Goal: Task Accomplishment & Management: Use online tool/utility

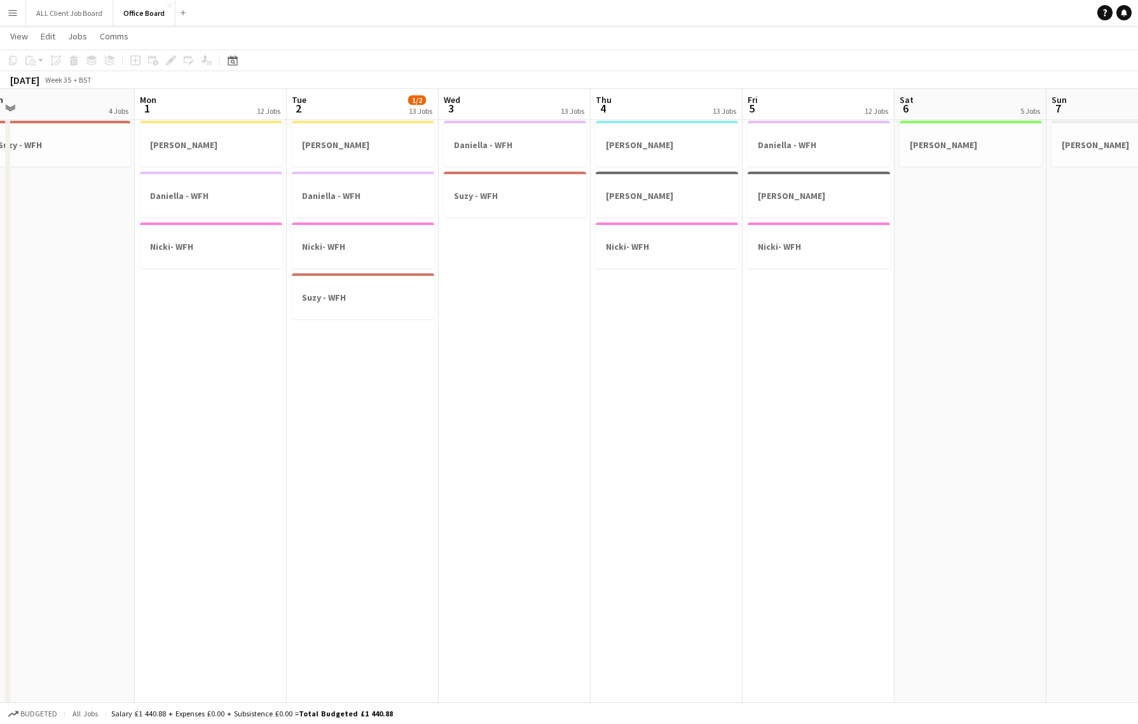
scroll to position [0, 378]
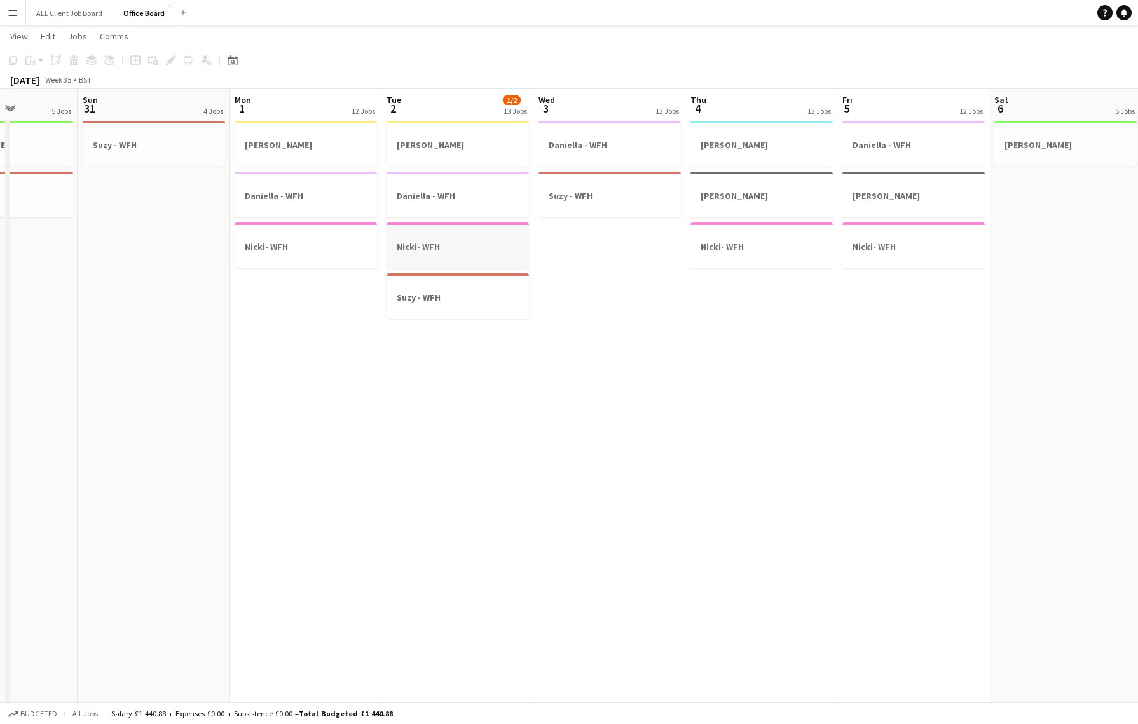
click at [440, 246] on h3 "Nicki- WFH" at bounding box center [458, 246] width 142 height 11
click at [10, 59] on icon at bounding box center [13, 60] width 8 height 9
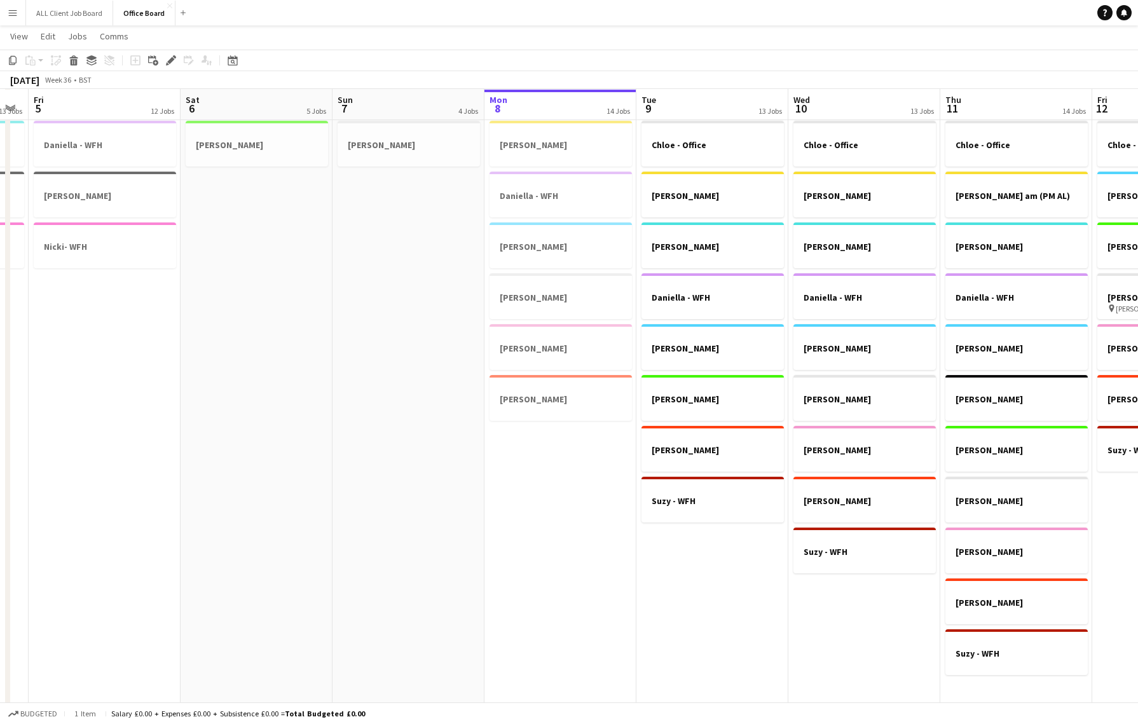
scroll to position [0, 581]
click at [550, 441] on app-date-cell "[PERSON_NAME] [PERSON_NAME] [PERSON_NAME] [PERSON_NAME] [PERSON_NAME] [PERSON_N…" at bounding box center [559, 413] width 152 height 595
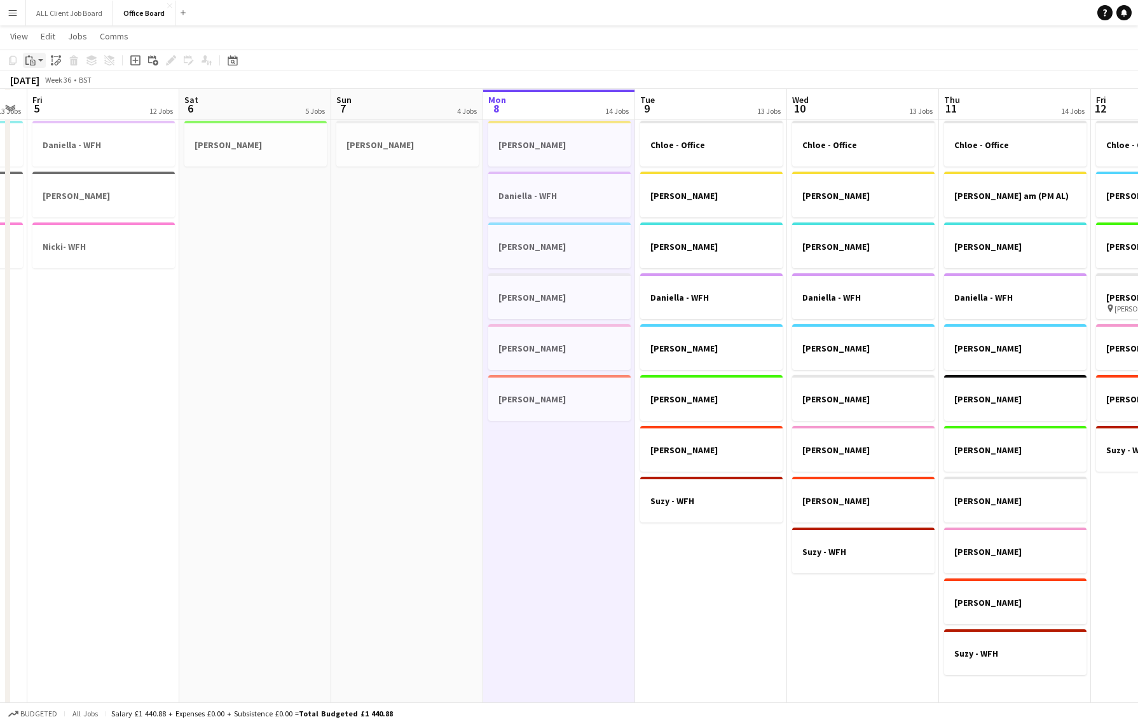
click at [32, 57] on icon at bounding box center [31, 58] width 1 height 3
click at [81, 106] on link "Paste with crew Command Shift V" at bounding box center [84, 105] width 100 height 11
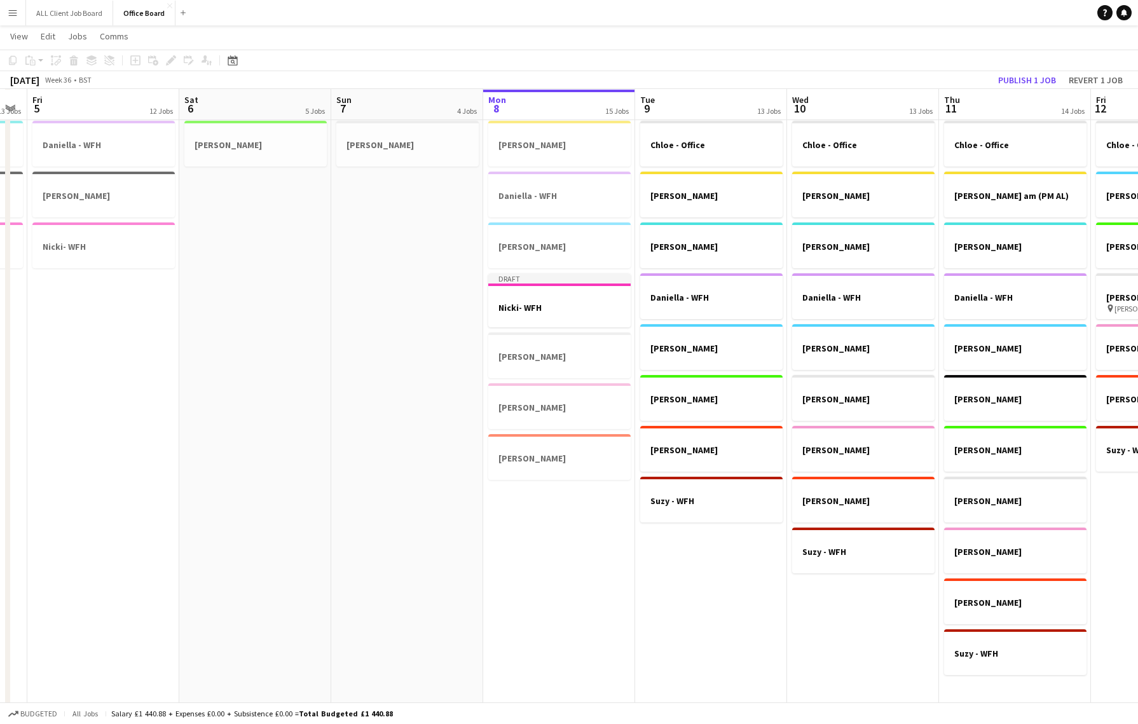
click at [724, 567] on app-date-cell "[PERSON_NAME] - Office [PERSON_NAME] [PERSON_NAME] [PERSON_NAME] - WFH [PERSON_…" at bounding box center [711, 413] width 152 height 595
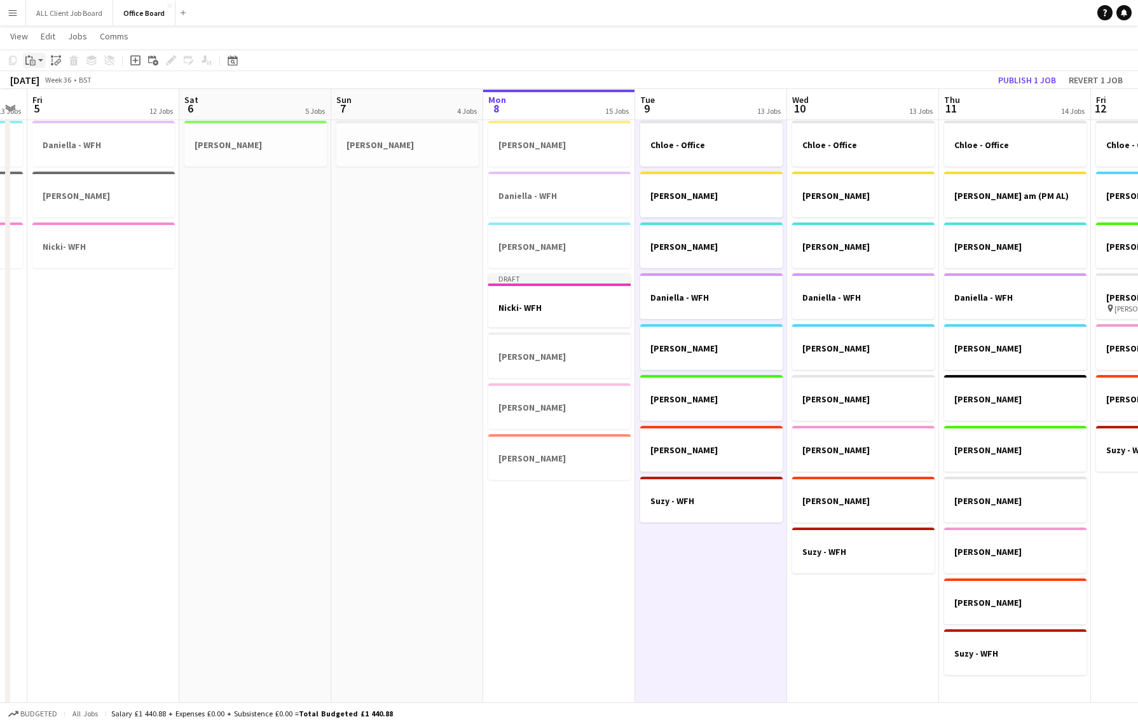
click at [32, 60] on icon at bounding box center [33, 63] width 6 height 6
click at [65, 107] on link "Paste with crew Command Shift V" at bounding box center [84, 105] width 100 height 11
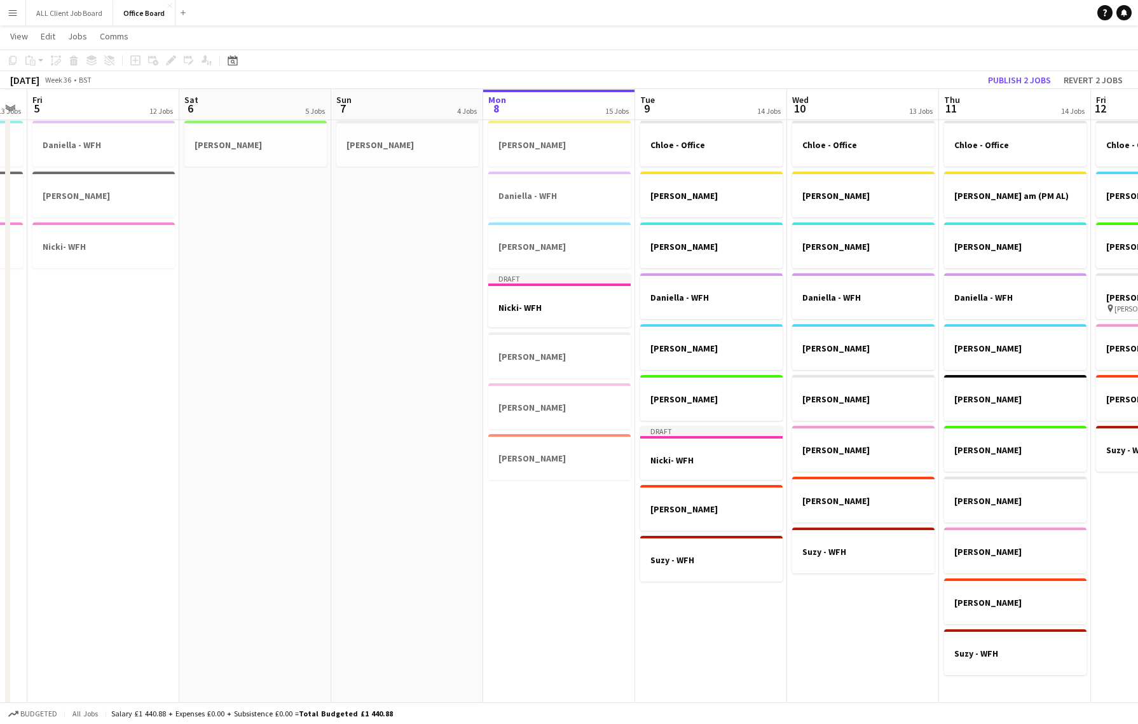
click at [877, 597] on app-date-cell "[PERSON_NAME] - Office [PERSON_NAME] [PERSON_NAME] [PERSON_NAME] - WFH [PERSON_…" at bounding box center [863, 413] width 152 height 595
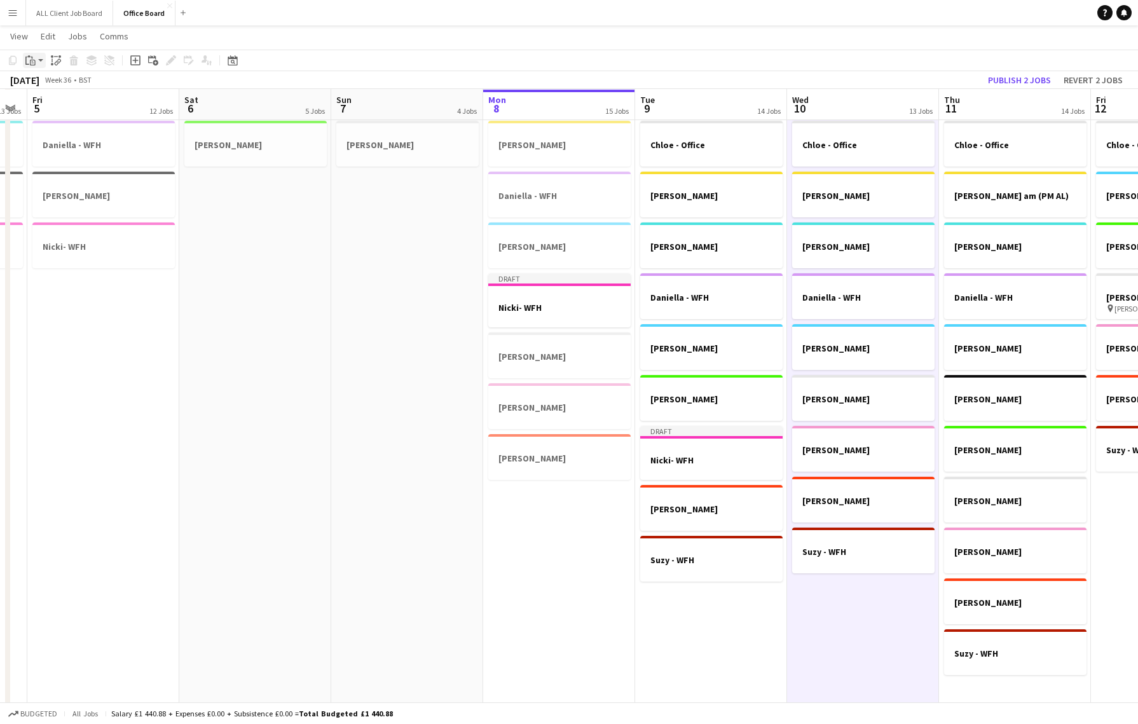
click at [33, 56] on icon "Paste" at bounding box center [30, 60] width 10 height 10
click at [79, 105] on link "Paste with crew Command Shift V" at bounding box center [84, 105] width 100 height 11
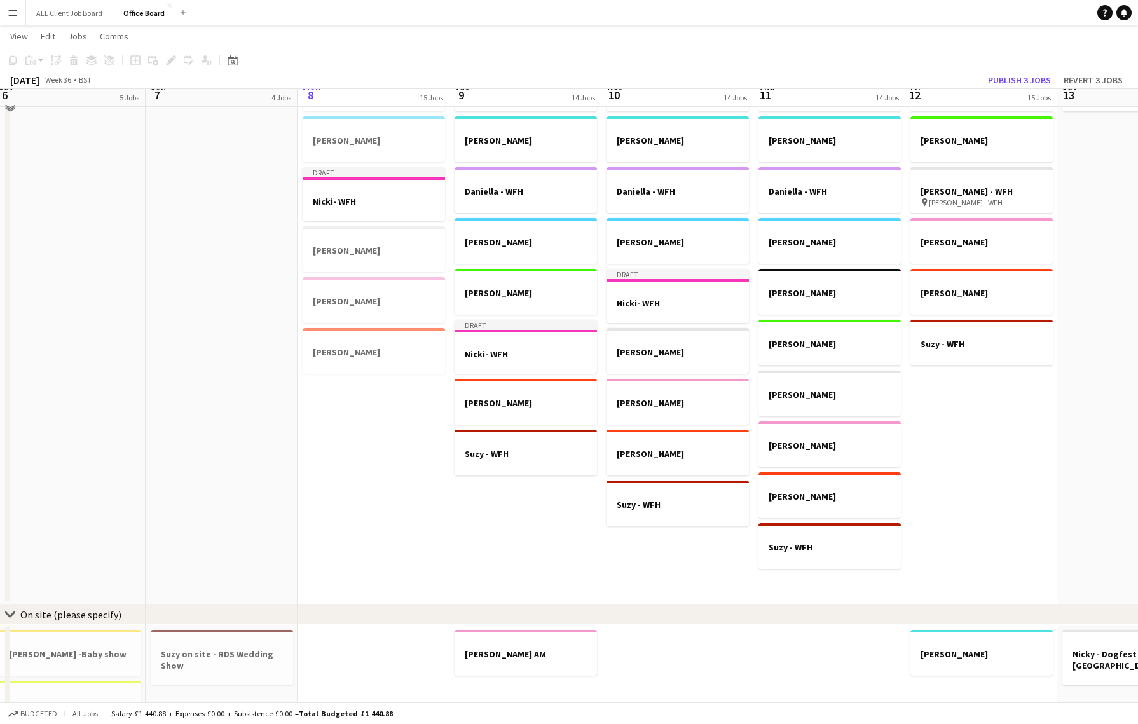
scroll to position [946, 0]
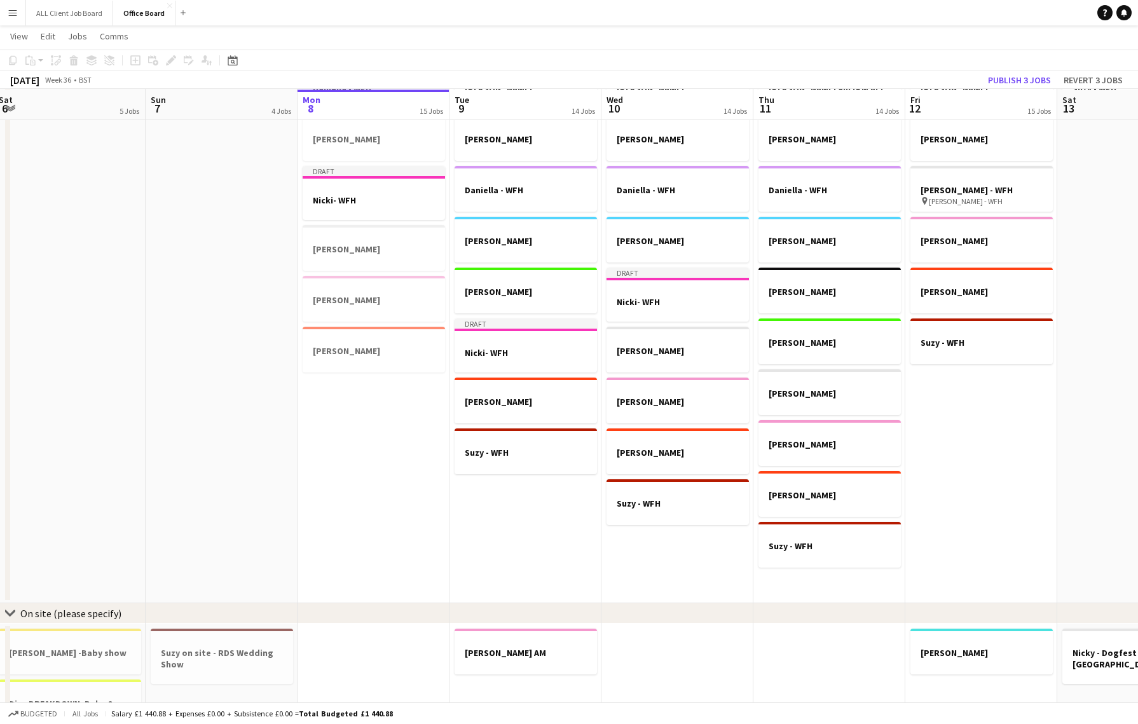
click at [812, 582] on app-date-cell "[PERSON_NAME] - Office [PERSON_NAME] am (PM AL) [PERSON_NAME] [PERSON_NAME] - W…" at bounding box center [830, 305] width 152 height 595
click at [29, 56] on icon at bounding box center [28, 56] width 3 height 2
click at [73, 104] on link "Paste with crew Command Shift V" at bounding box center [84, 105] width 100 height 11
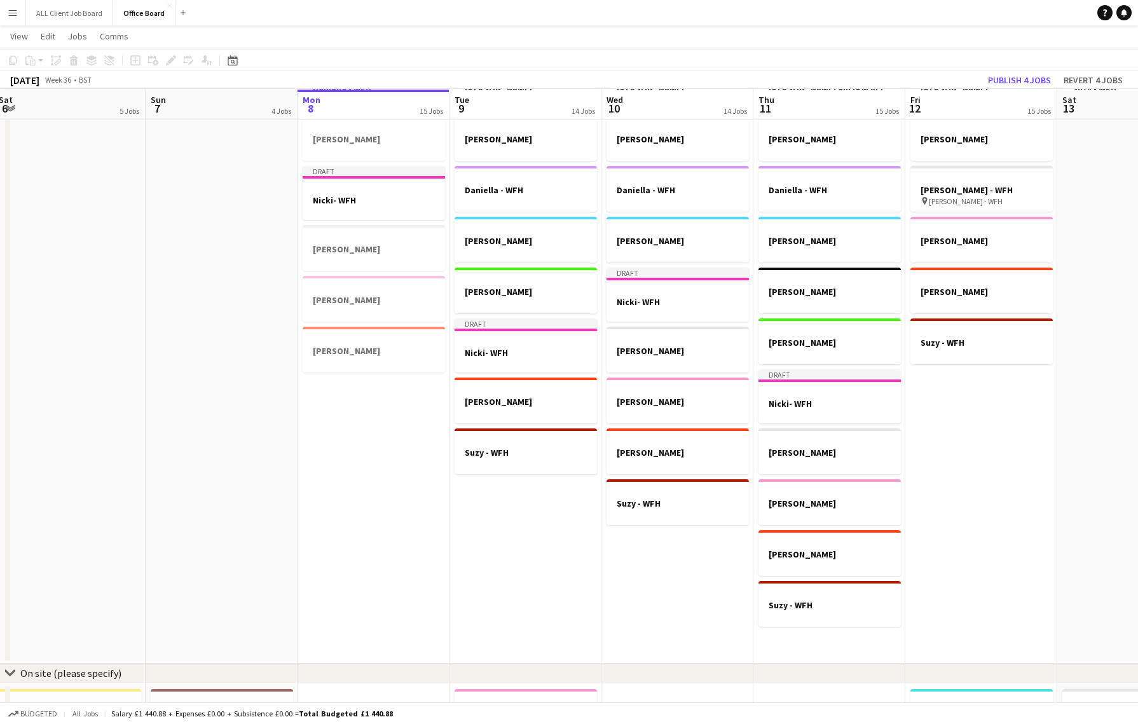
click at [966, 397] on app-date-cell "[PERSON_NAME] - Office [PERSON_NAME] [PERSON_NAME] - WFH [PERSON_NAME] - WFH pi…" at bounding box center [982, 336] width 152 height 656
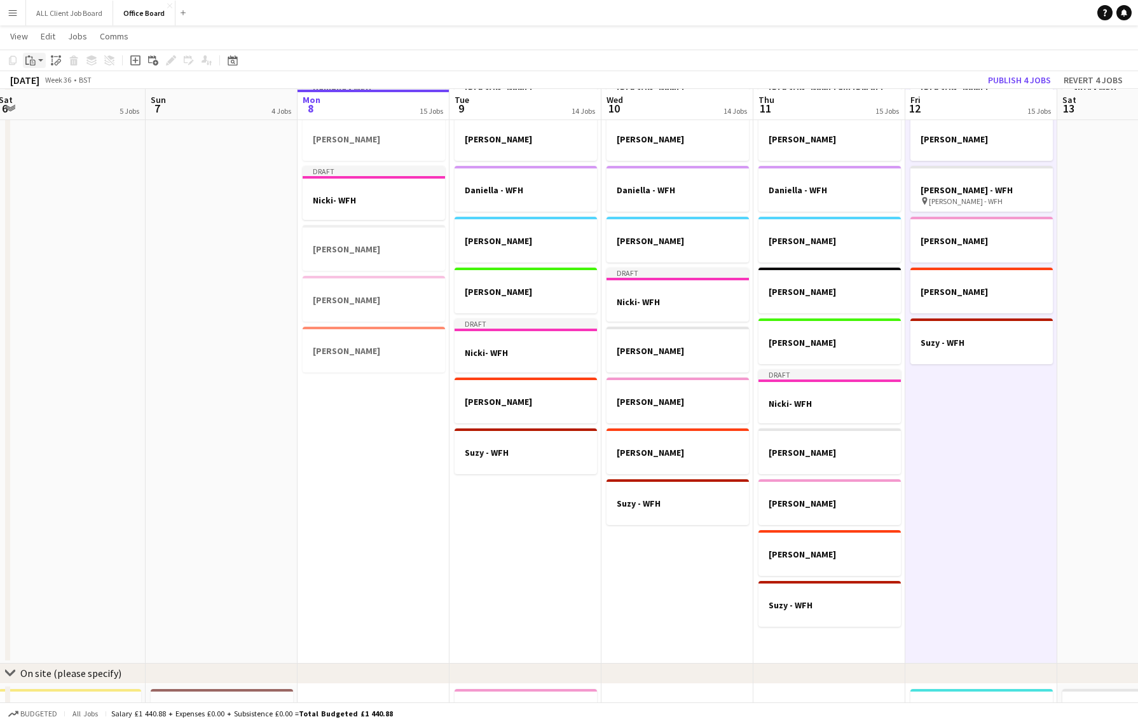
click at [33, 62] on icon "Paste" at bounding box center [30, 60] width 10 height 10
click at [73, 107] on link "Paste with crew Command Shift V" at bounding box center [84, 105] width 100 height 11
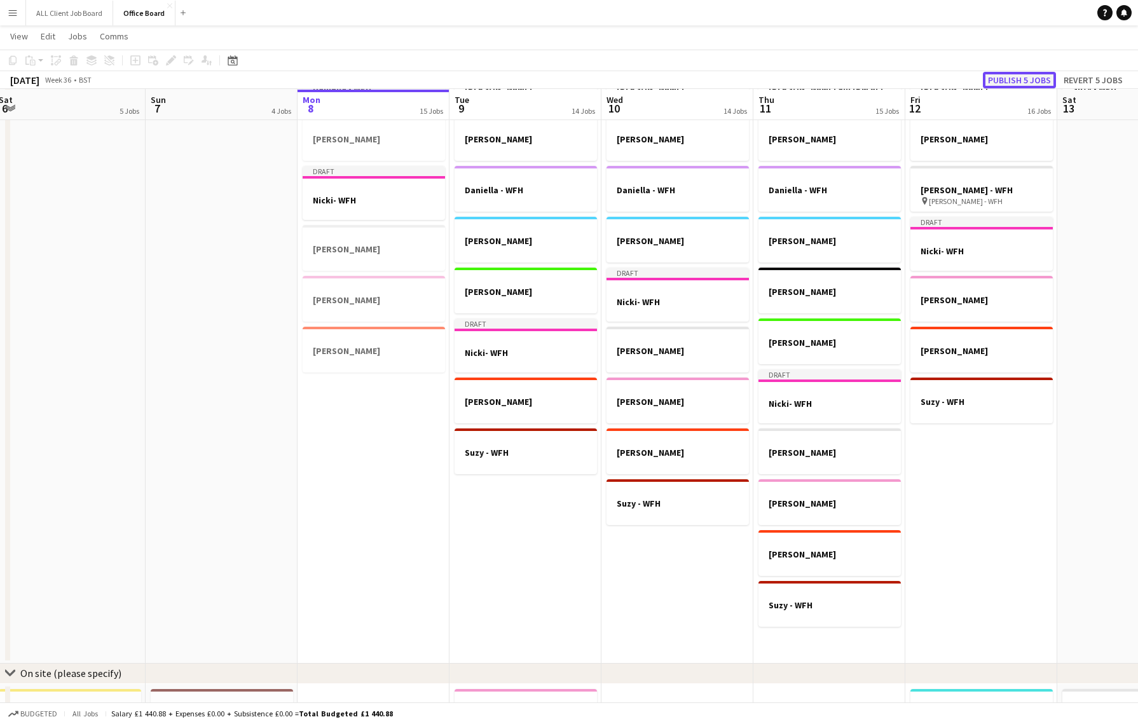
click at [1037, 79] on button "Publish 5 jobs" at bounding box center [1019, 80] width 73 height 17
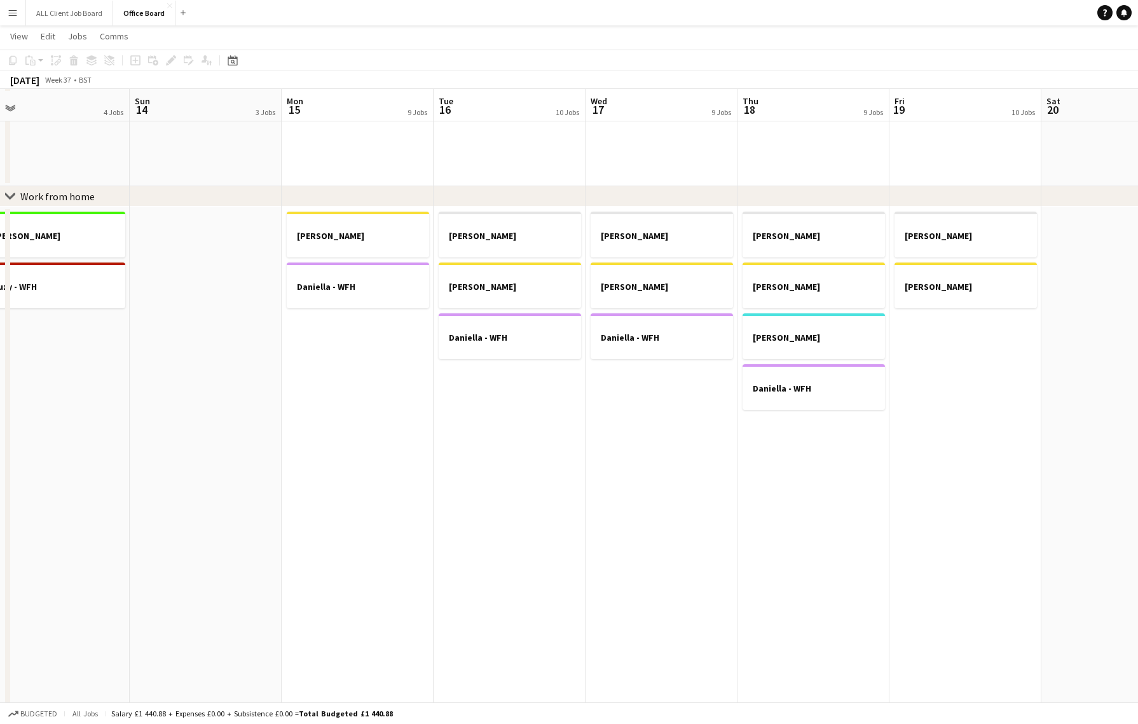
scroll to position [748, 0]
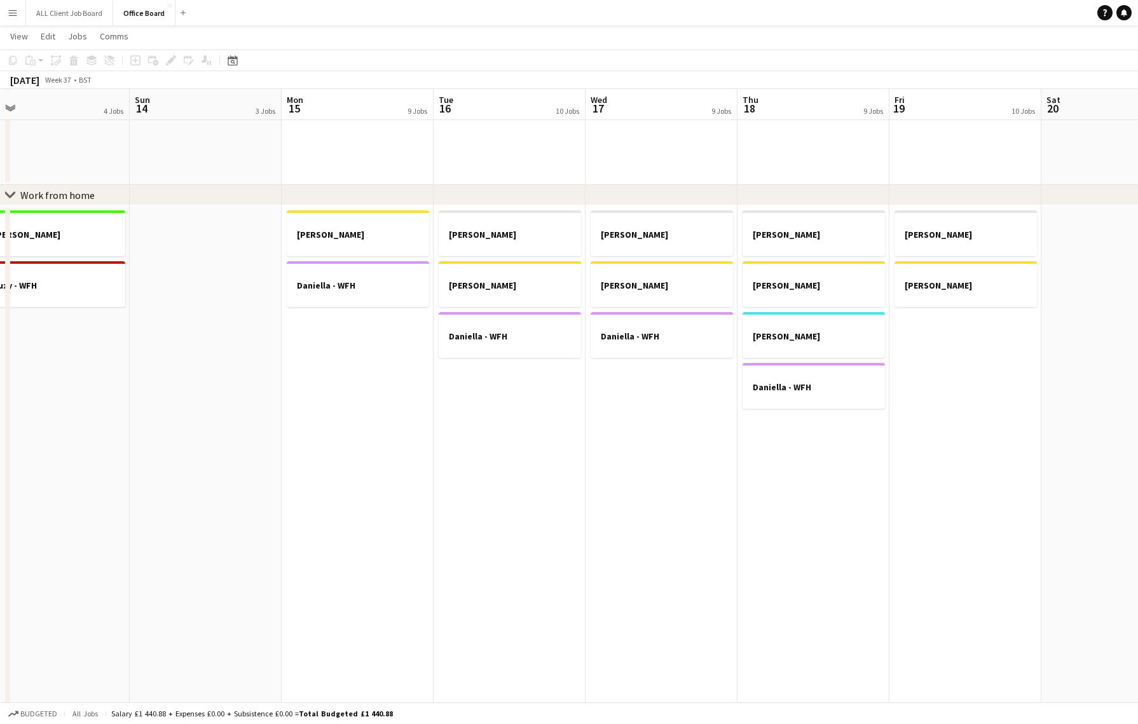
click at [368, 339] on app-date-cell "[PERSON_NAME] [PERSON_NAME]" at bounding box center [358, 528] width 152 height 646
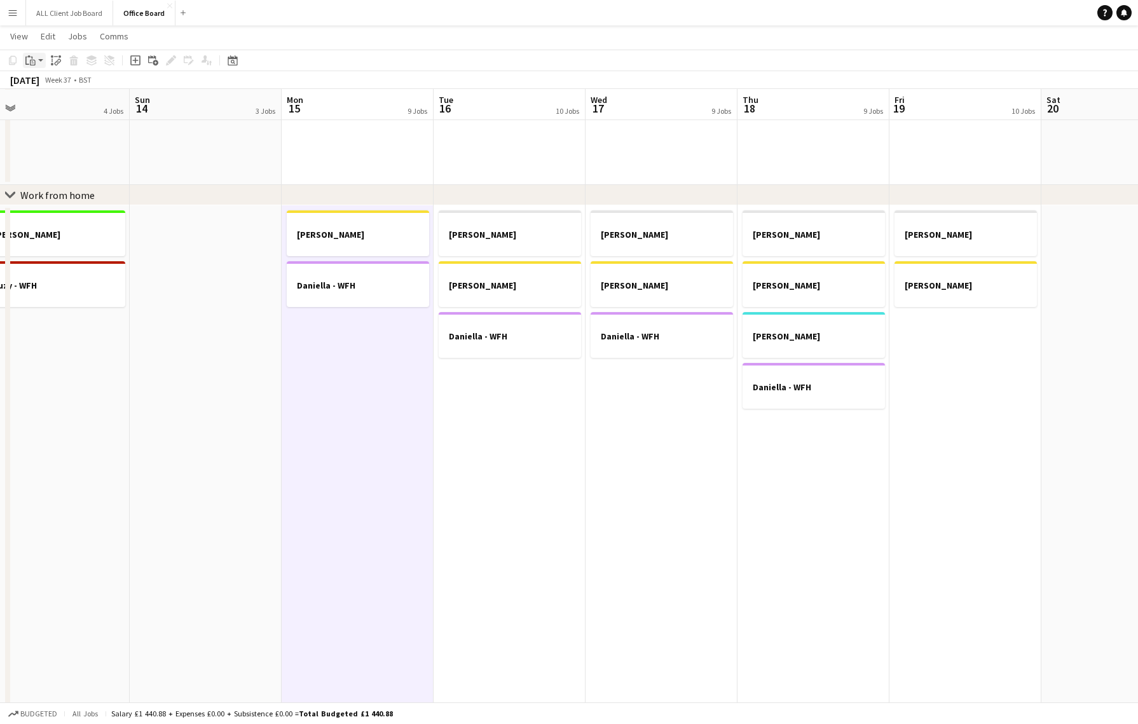
click at [29, 57] on icon at bounding box center [28, 56] width 3 height 2
click at [71, 106] on link "Paste with crew Command Shift V" at bounding box center [84, 105] width 100 height 11
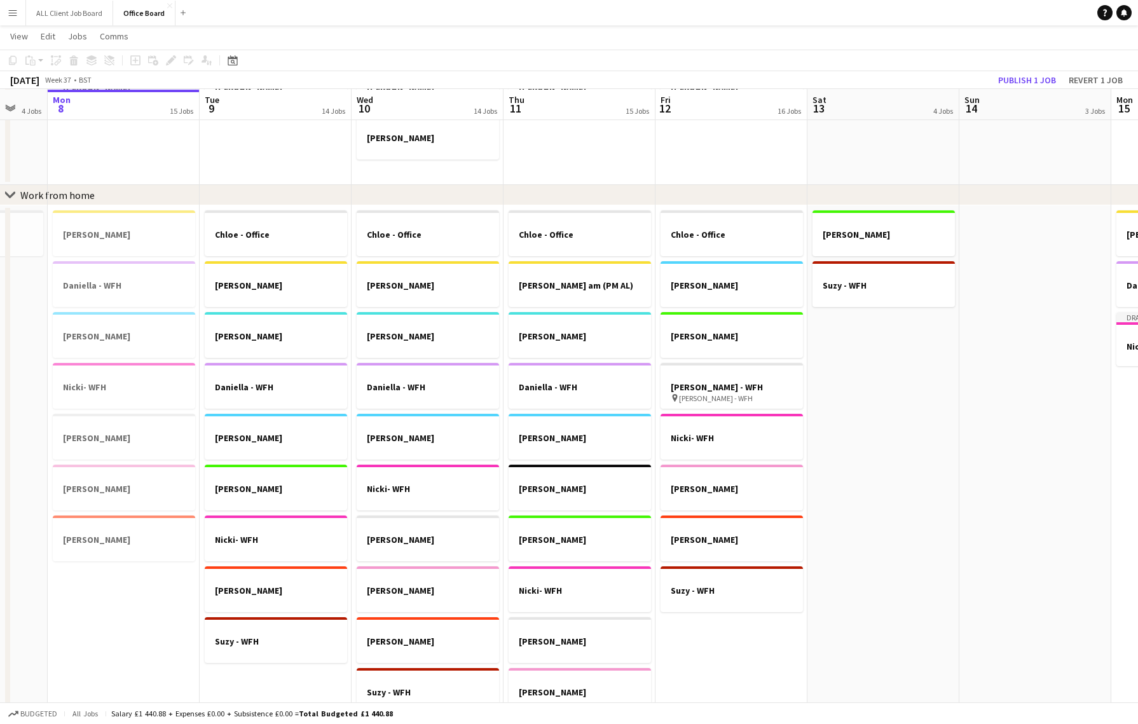
scroll to position [0, 380]
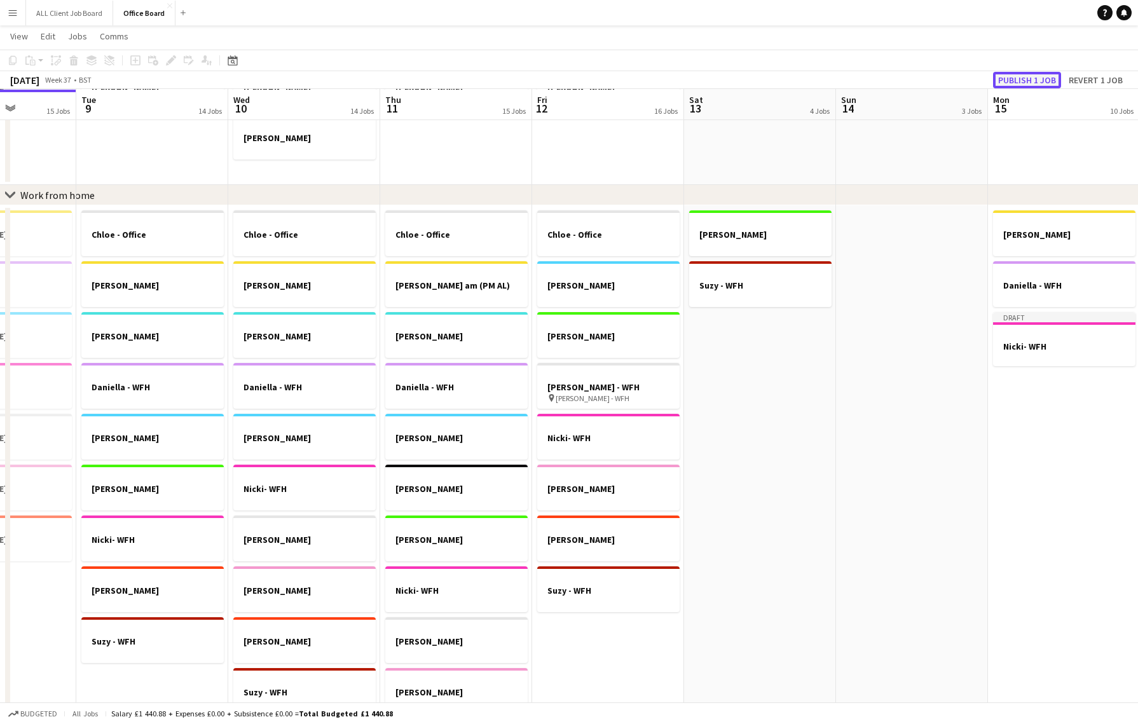
click at [1034, 81] on button "Publish 1 job" at bounding box center [1027, 80] width 68 height 17
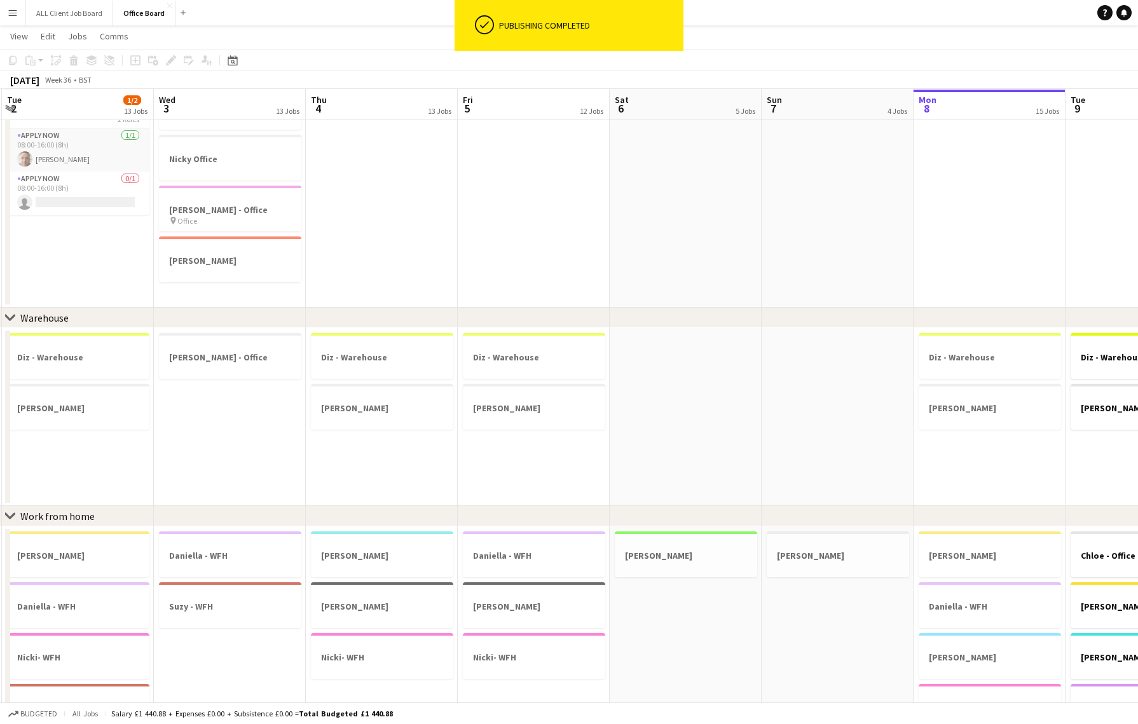
scroll to position [0, 348]
